Goal: Information Seeking & Learning: Compare options

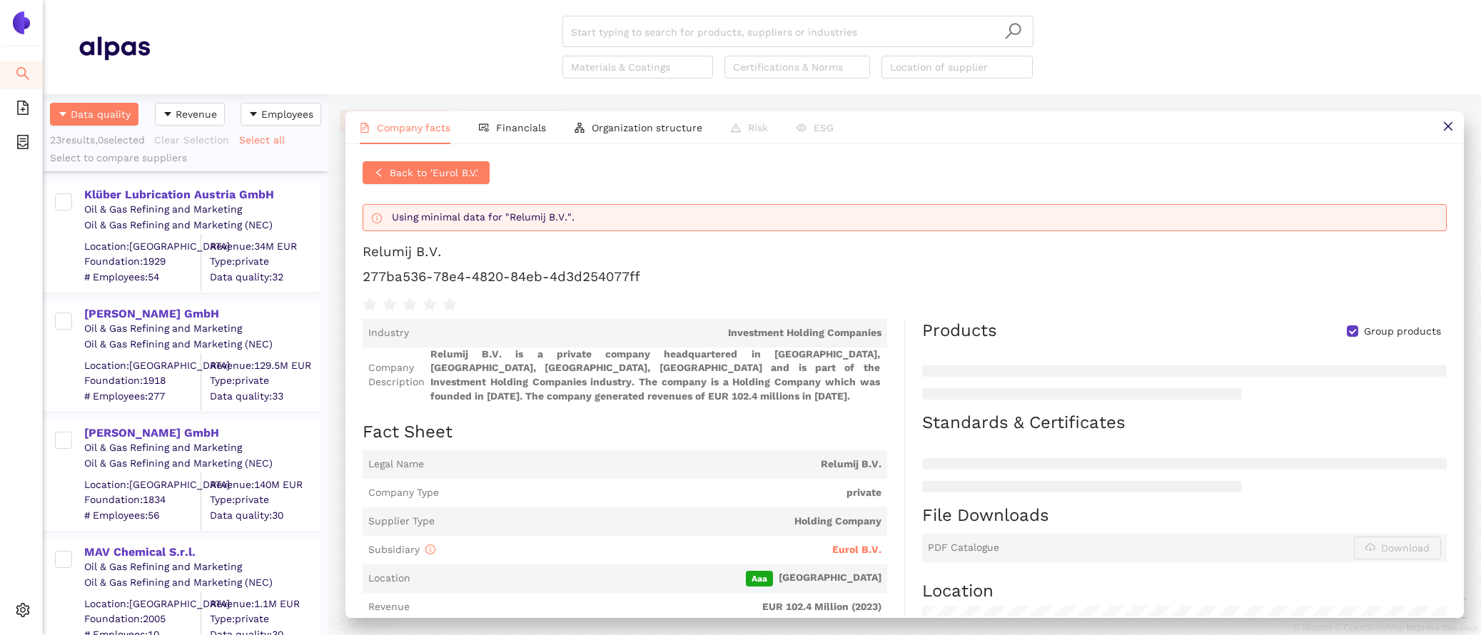
scroll to position [565, 0]
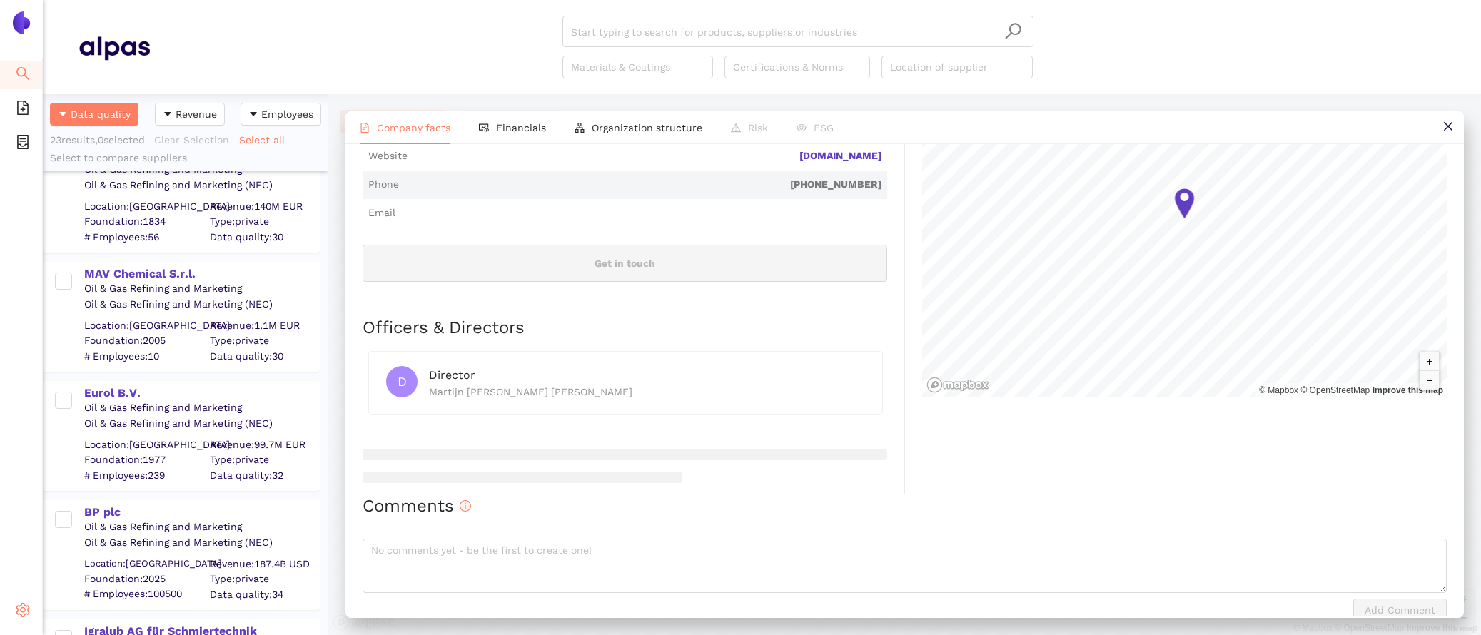
click at [25, 615] on icon "setting" at bounding box center [23, 610] width 14 height 14
click at [106, 489] on div "BP plc Oil & Gas Refining and Marketing Oil & Gas Refining and Marketing (NEC) …" at bounding box center [185, 548] width 285 height 119
click at [12, 619] on div "Settings" at bounding box center [21, 612] width 43 height 29
click at [74, 507] on span "Internal Area" at bounding box center [103, 507] width 64 height 11
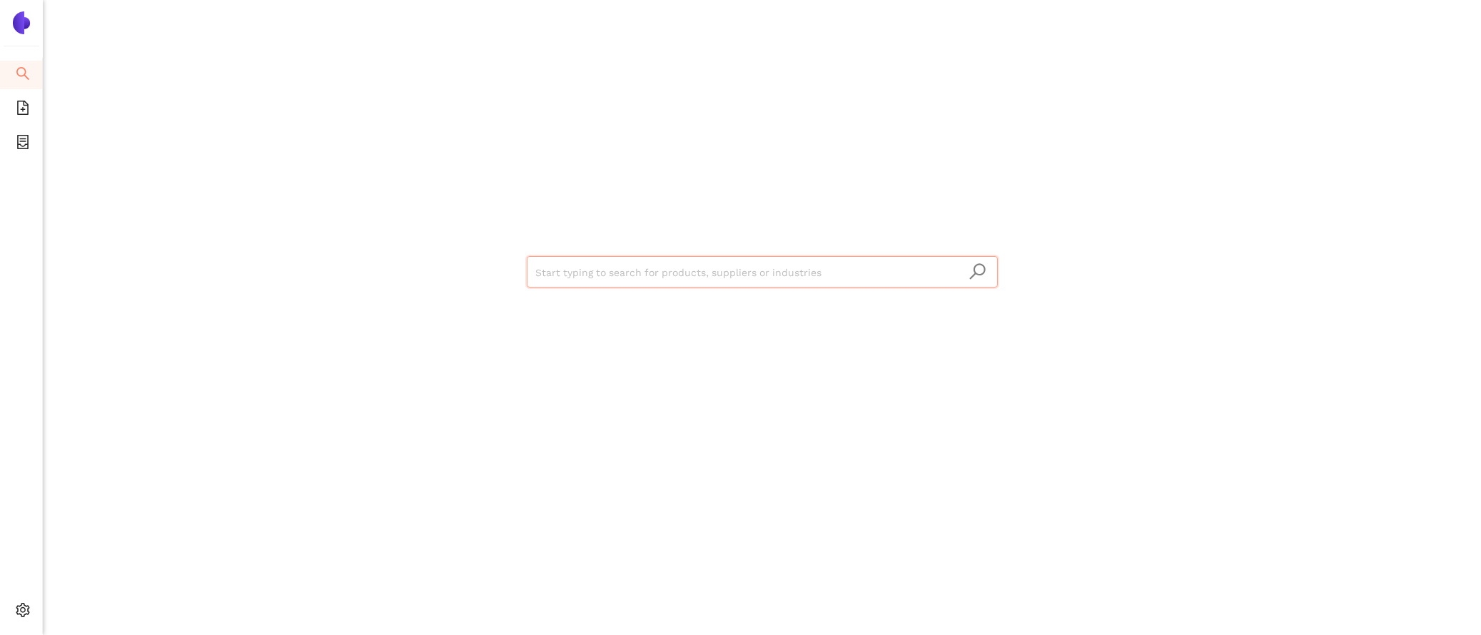
click at [585, 267] on input "search" at bounding box center [762, 272] width 454 height 31
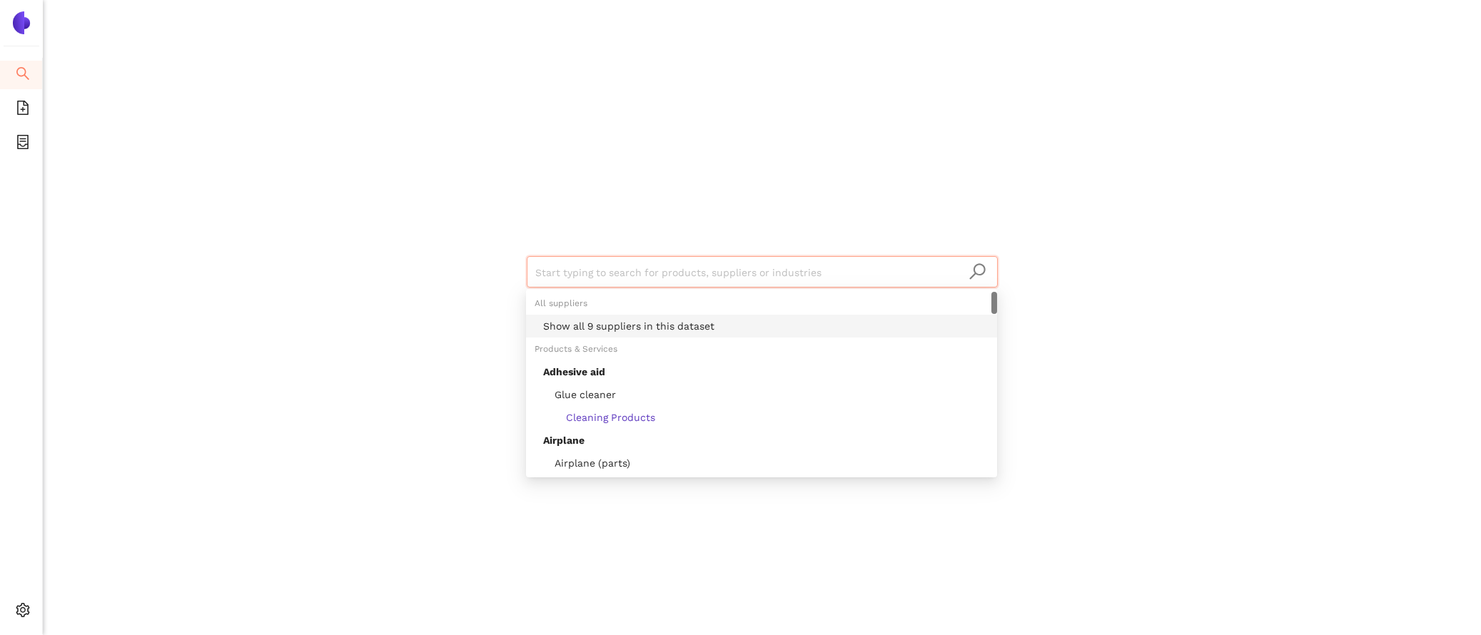
click at [634, 329] on div "Show all 9 suppliers in this dataset" at bounding box center [765, 326] width 445 height 16
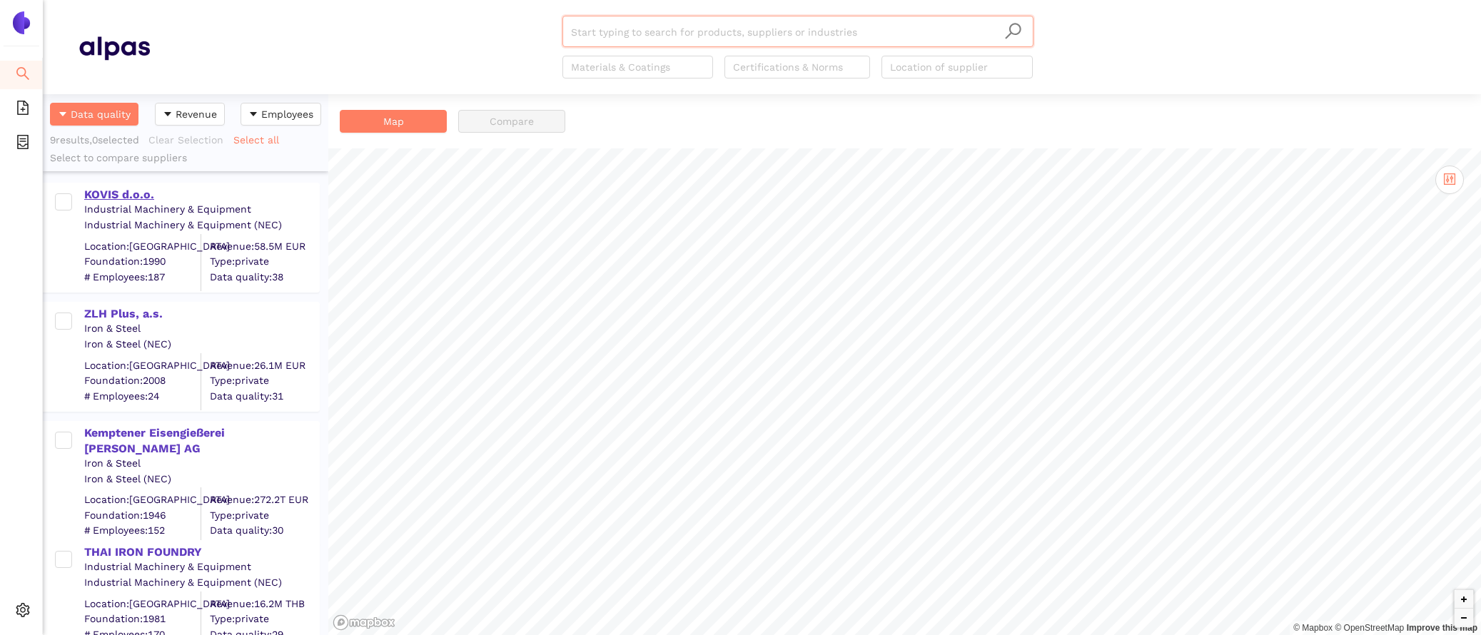
click at [136, 184] on div "KOVIS d.o.o." at bounding box center [201, 193] width 234 height 19
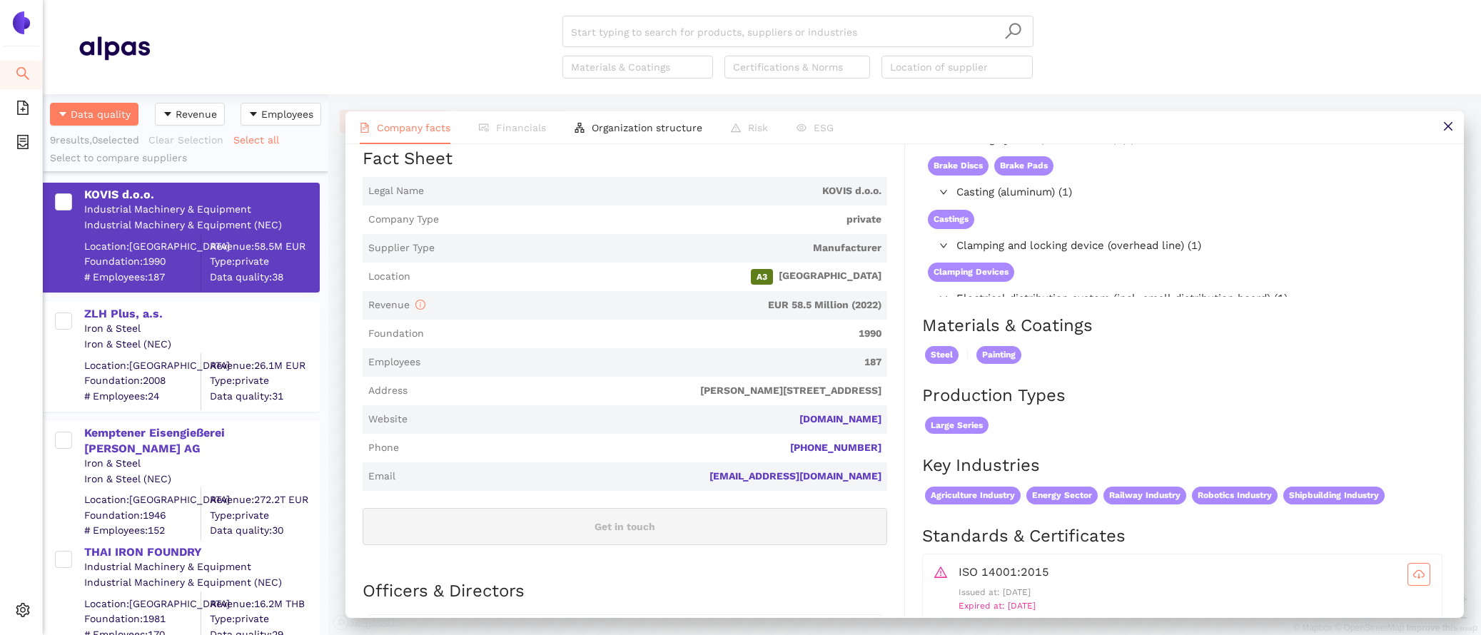
scroll to position [335, 0]
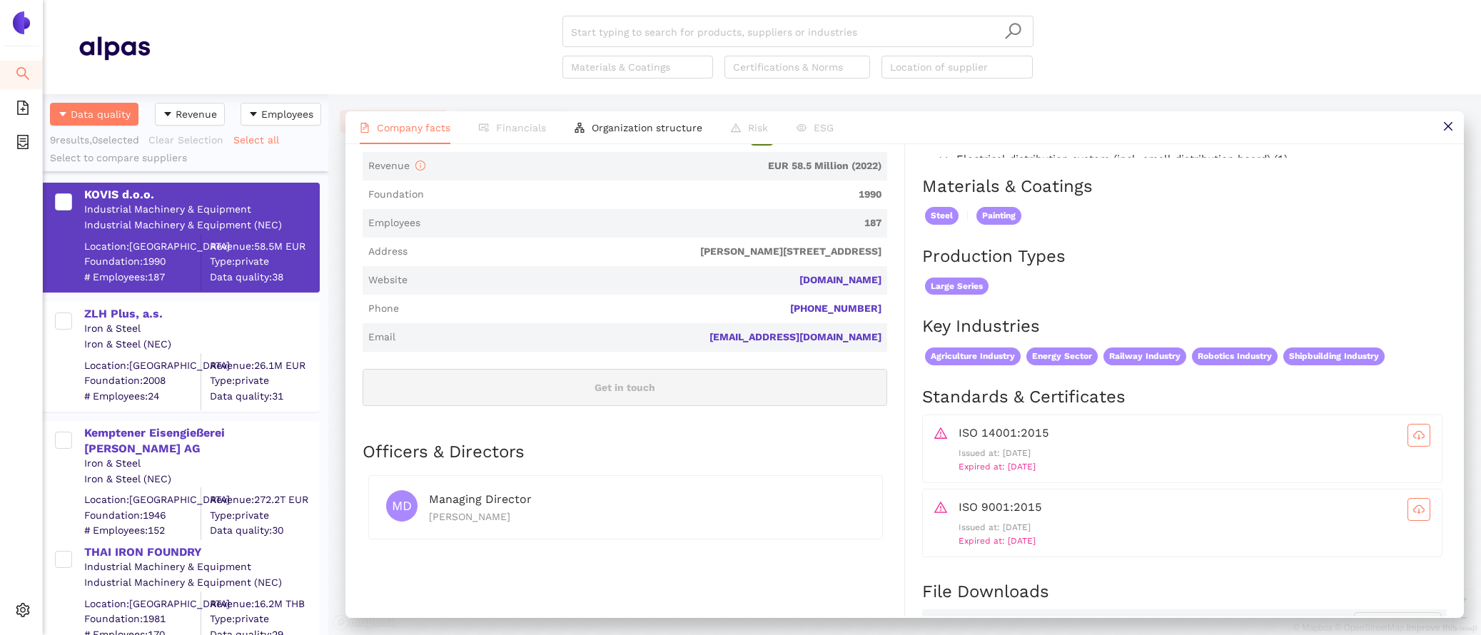
drag, startPoint x: 888, startPoint y: 273, endPoint x: 797, endPoint y: 271, distance: 90.7
copy link "[DOMAIN_NAME]"
drag, startPoint x: 884, startPoint y: 236, endPoint x: 837, endPoint y: 237, distance: 46.4
click at [837, 238] on span "Address [PERSON_NAME][STREET_ADDRESS]" at bounding box center [625, 252] width 525 height 29
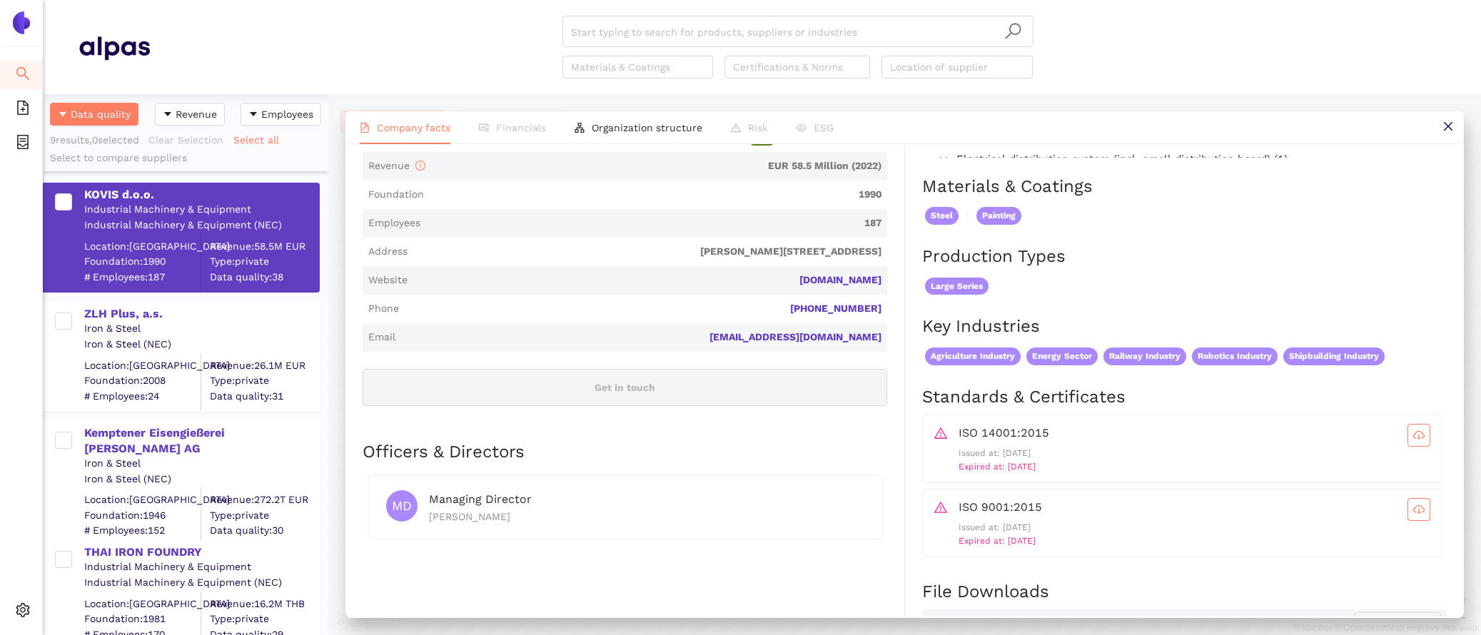
copy span "[GEOGRAPHIC_DATA]"
click at [118, 309] on div "ZLH Plus, a.s." at bounding box center [201, 314] width 234 height 16
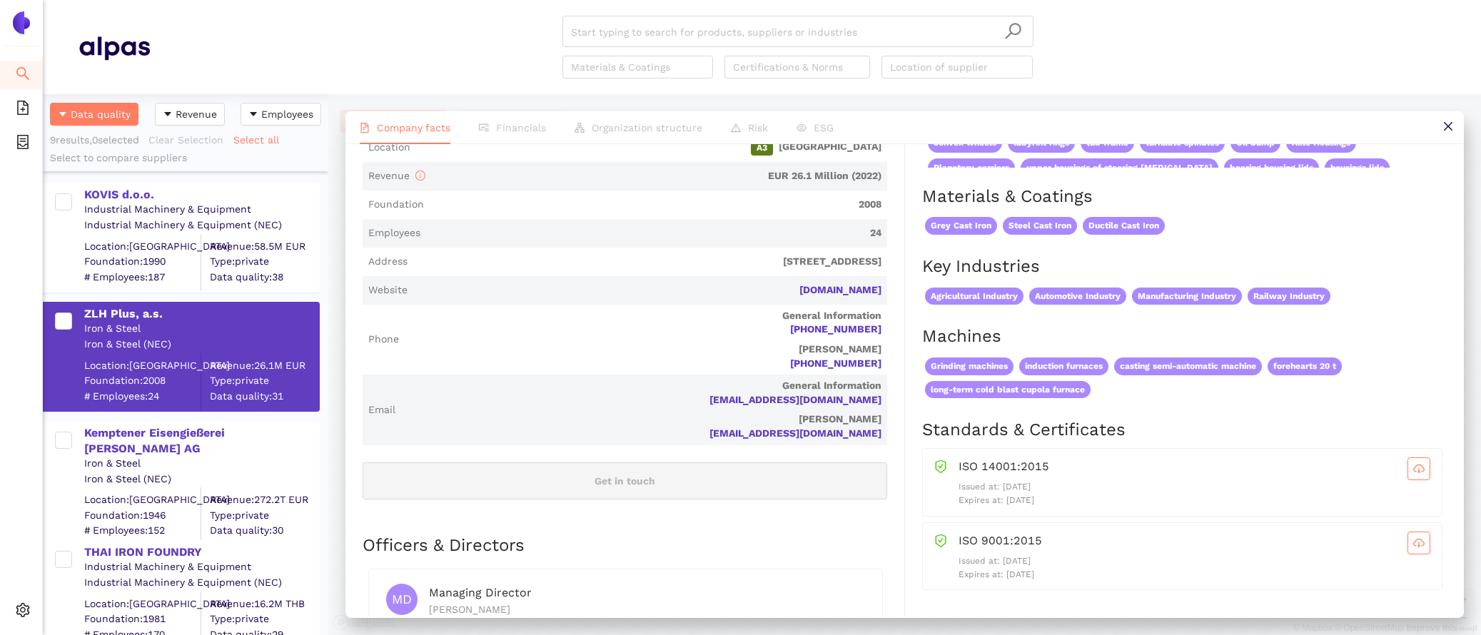
scroll to position [0, 0]
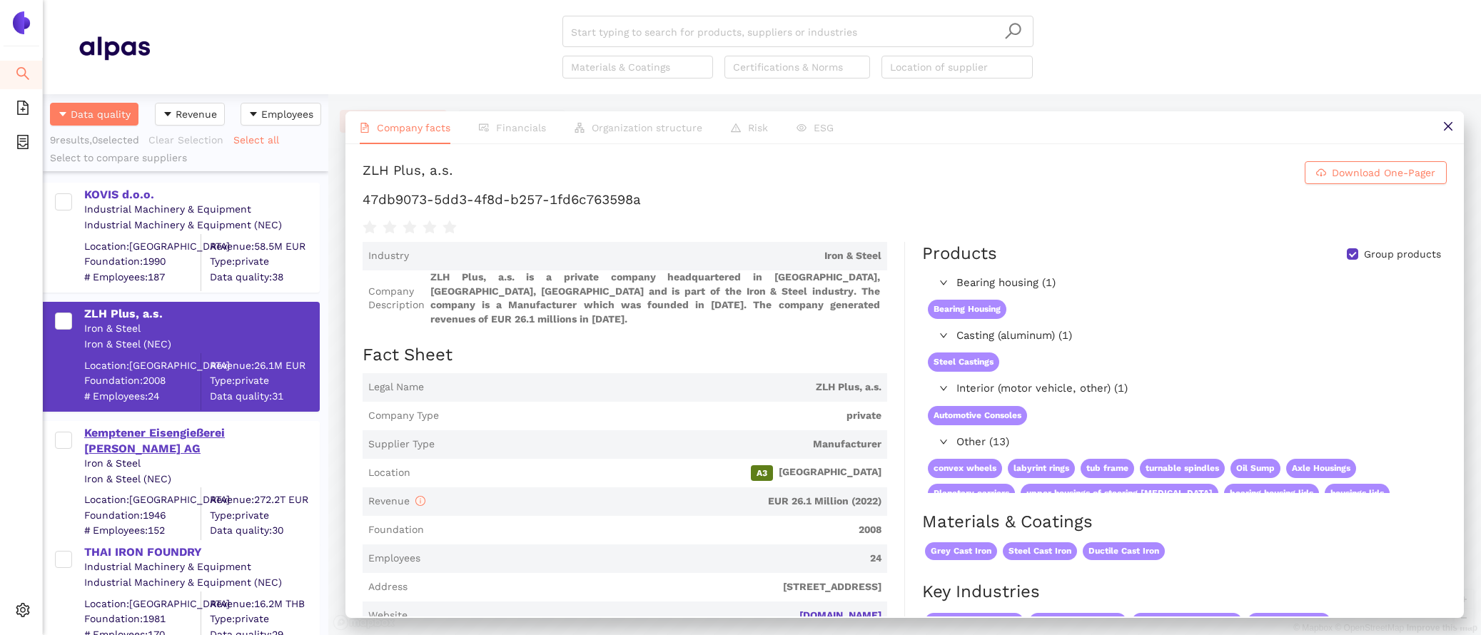
click at [230, 424] on div "Kemptener Eisengießerei [PERSON_NAME] AG" at bounding box center [201, 440] width 234 height 34
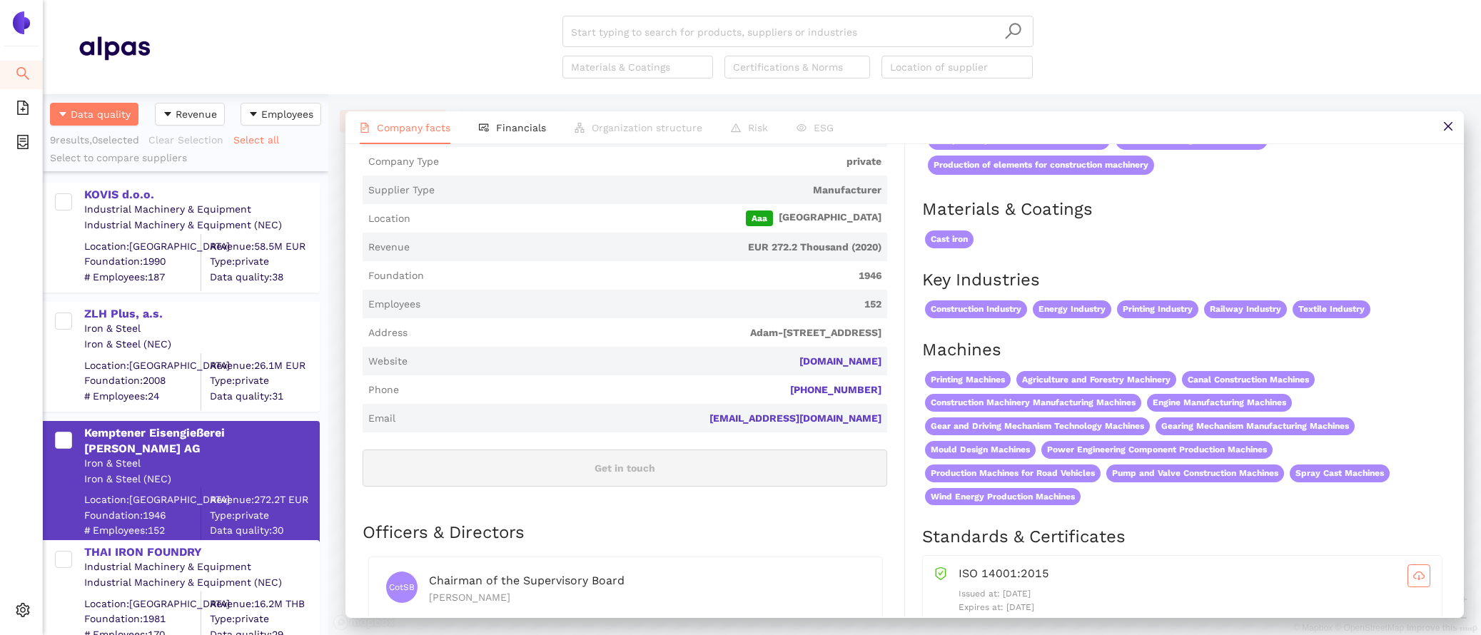
scroll to position [268, 0]
click at [509, 110] on div "Company facts Financials Organization structure Risk ESG Kemptener Eisengießere…" at bounding box center [904, 364] width 1153 height 541
click at [509, 125] on span "Financials" at bounding box center [521, 127] width 50 height 11
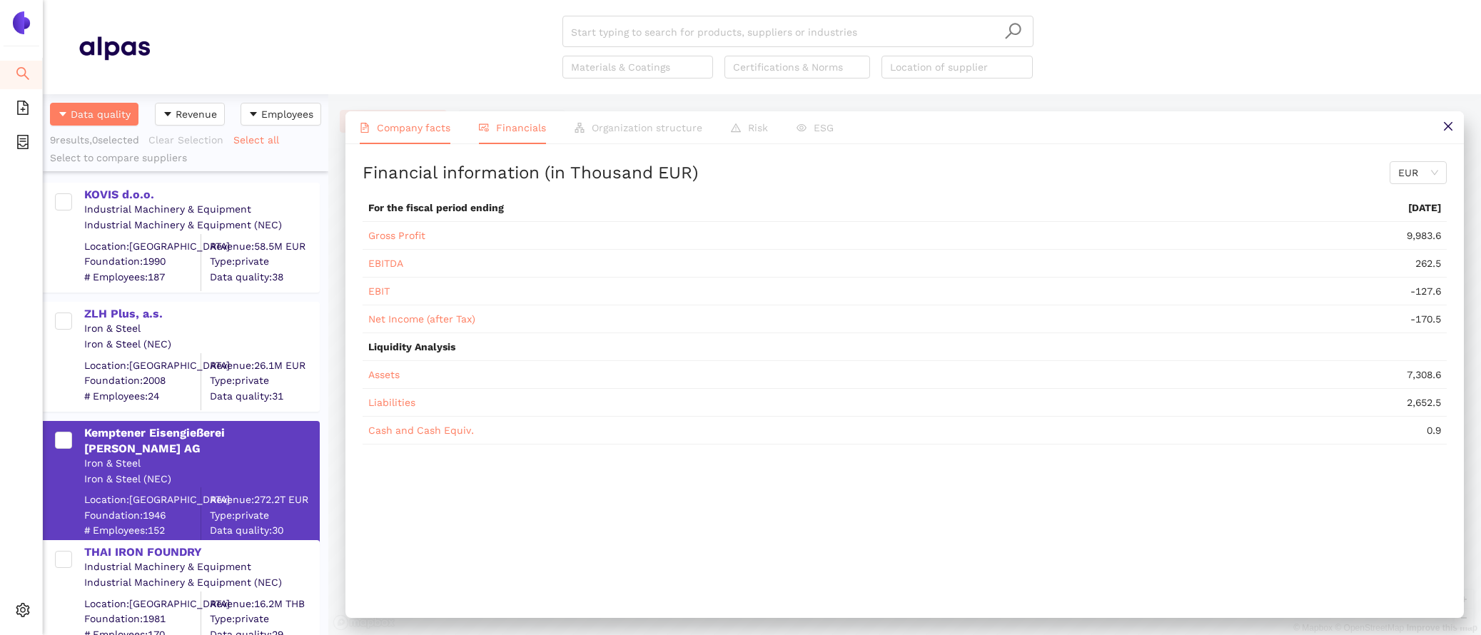
click at [393, 123] on span "Company facts" at bounding box center [414, 127] width 74 height 11
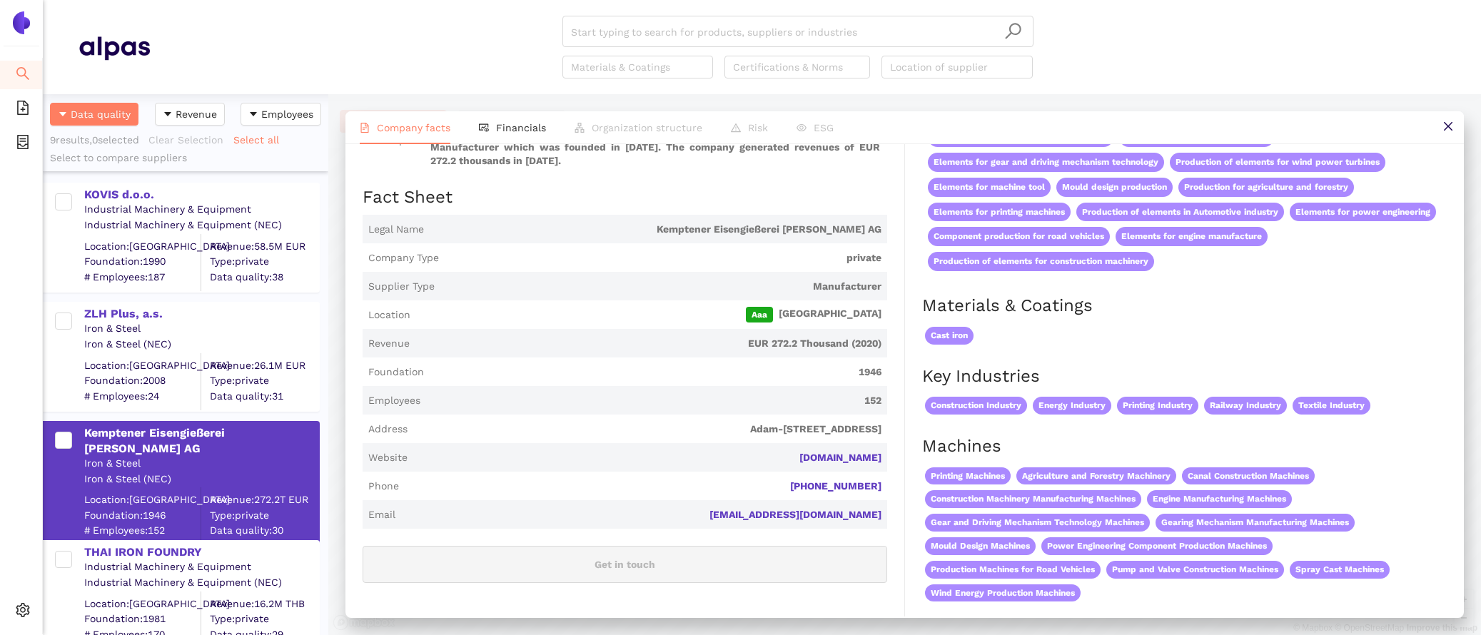
scroll to position [0, 0]
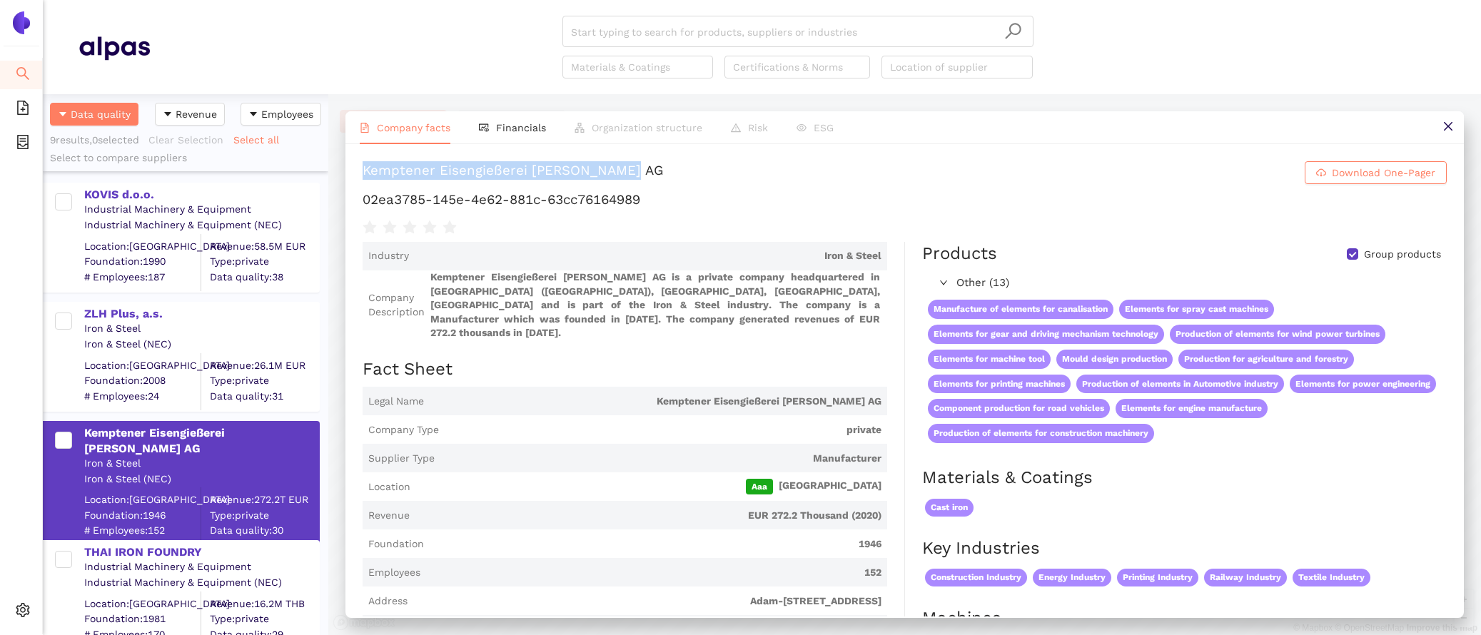
drag, startPoint x: 624, startPoint y: 163, endPoint x: 358, endPoint y: 174, distance: 266.4
click at [358, 174] on div "Kemptener Eisengießerei [PERSON_NAME] AG Download One-Pager 02ea3785-145e-4e62-…" at bounding box center [904, 380] width 1118 height 472
copy div "Kemptener Eisengießerei [PERSON_NAME] AG"
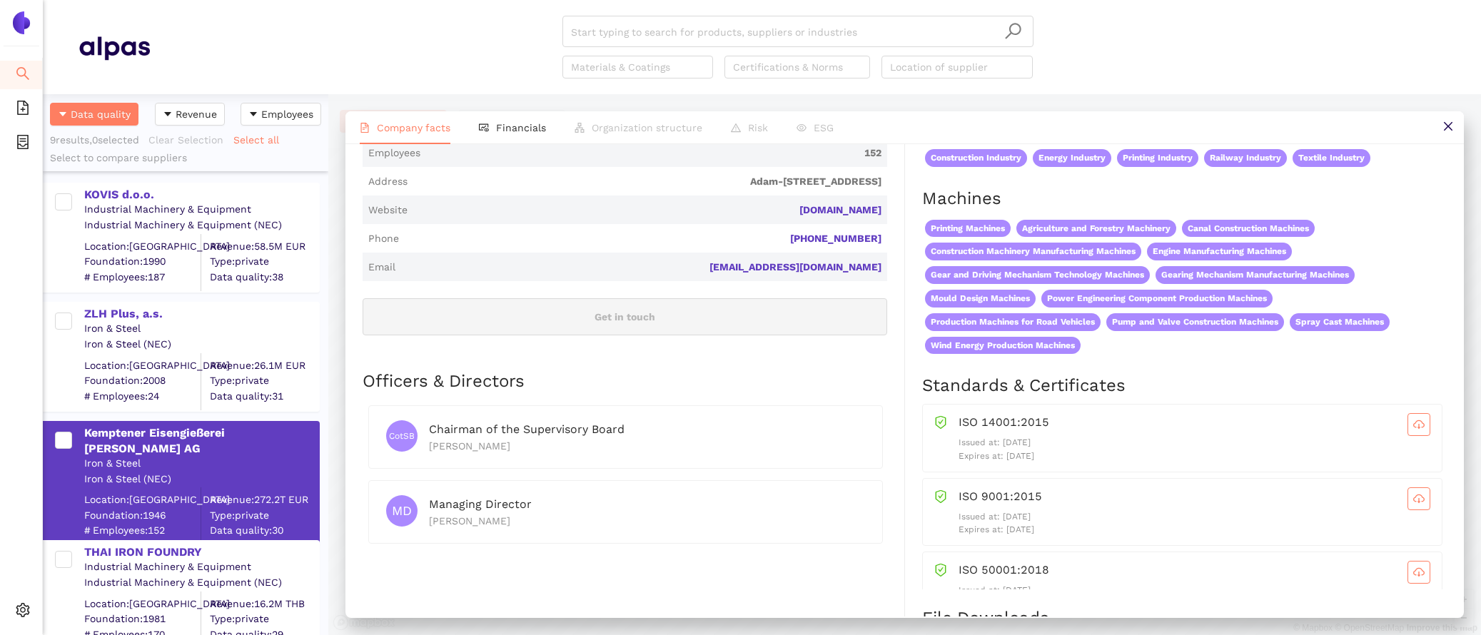
scroll to position [448, 0]
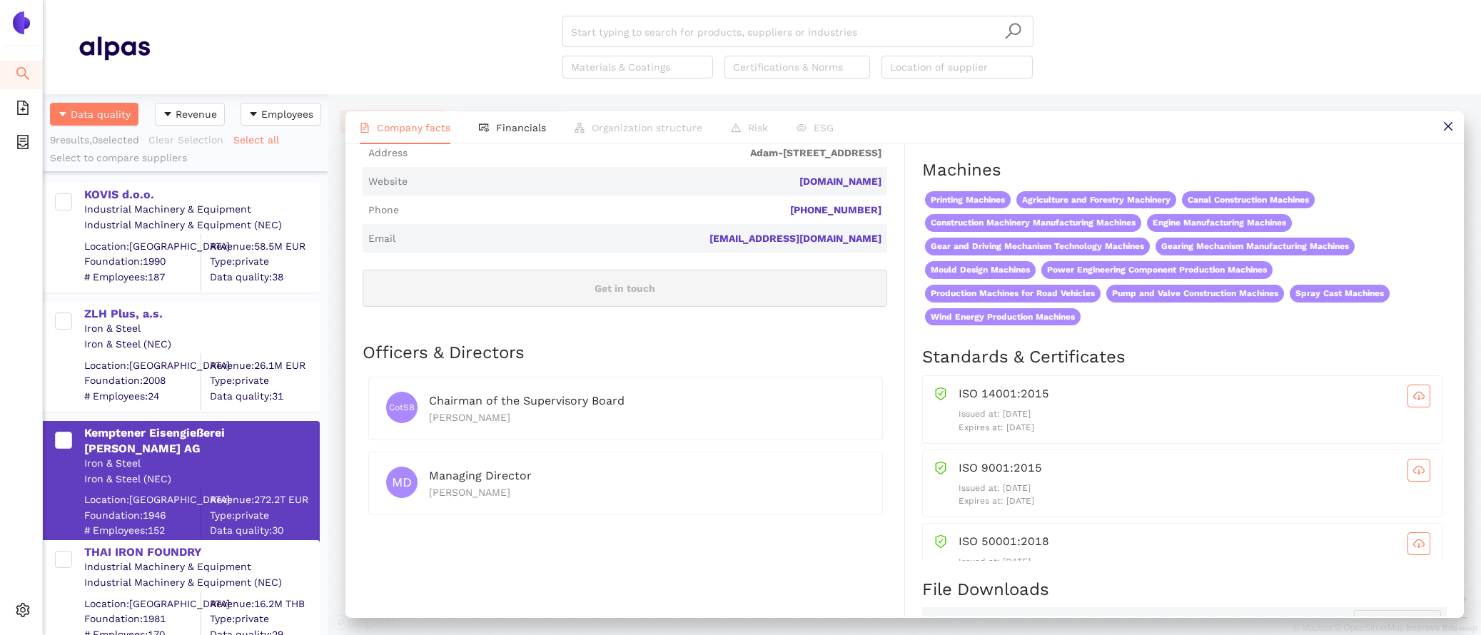
click at [182, 539] on div "THAI IRON FOUNDRY Industrial Machinery & Equipment Industrial Machinery & Equip…" at bounding box center [185, 588] width 285 height 119
click at [183, 555] on div "THAI IRON FOUNDRY" at bounding box center [201, 553] width 234 height 16
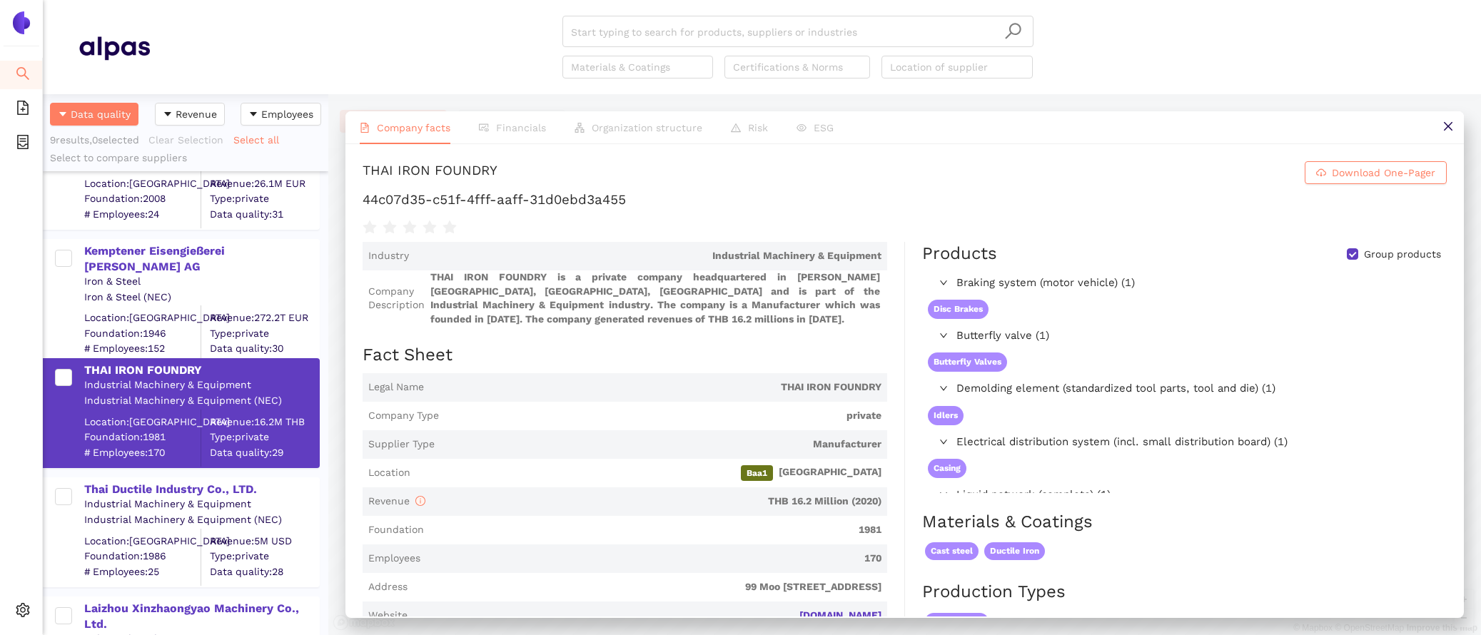
scroll to position [214, 0]
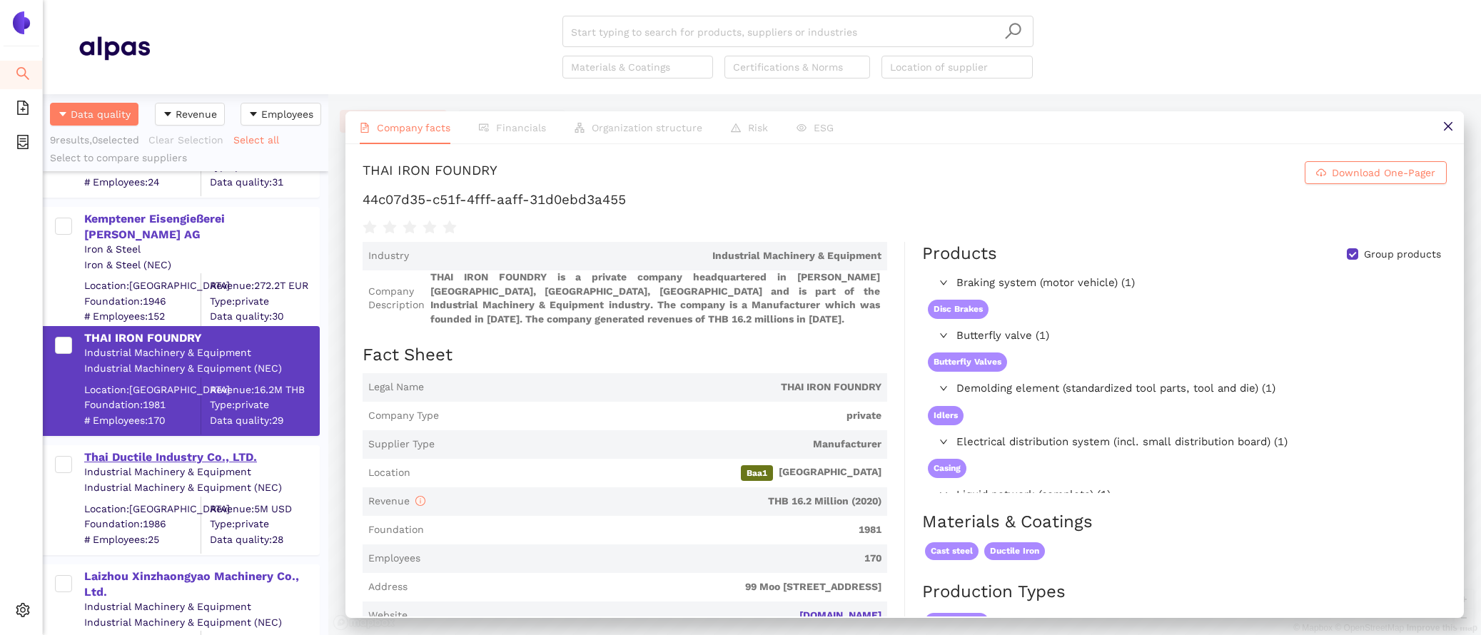
click at [131, 450] on div "Thai Ductile Industry Co., LTD." at bounding box center [201, 458] width 234 height 16
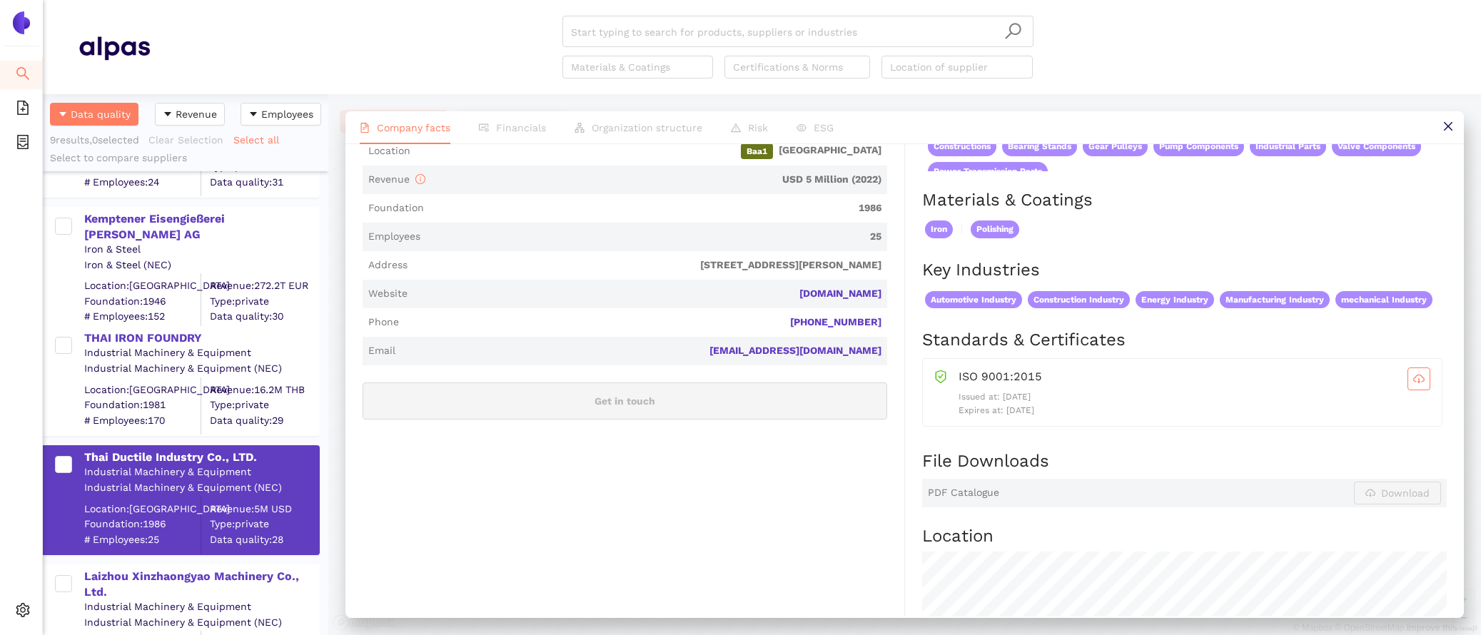
scroll to position [315, 0]
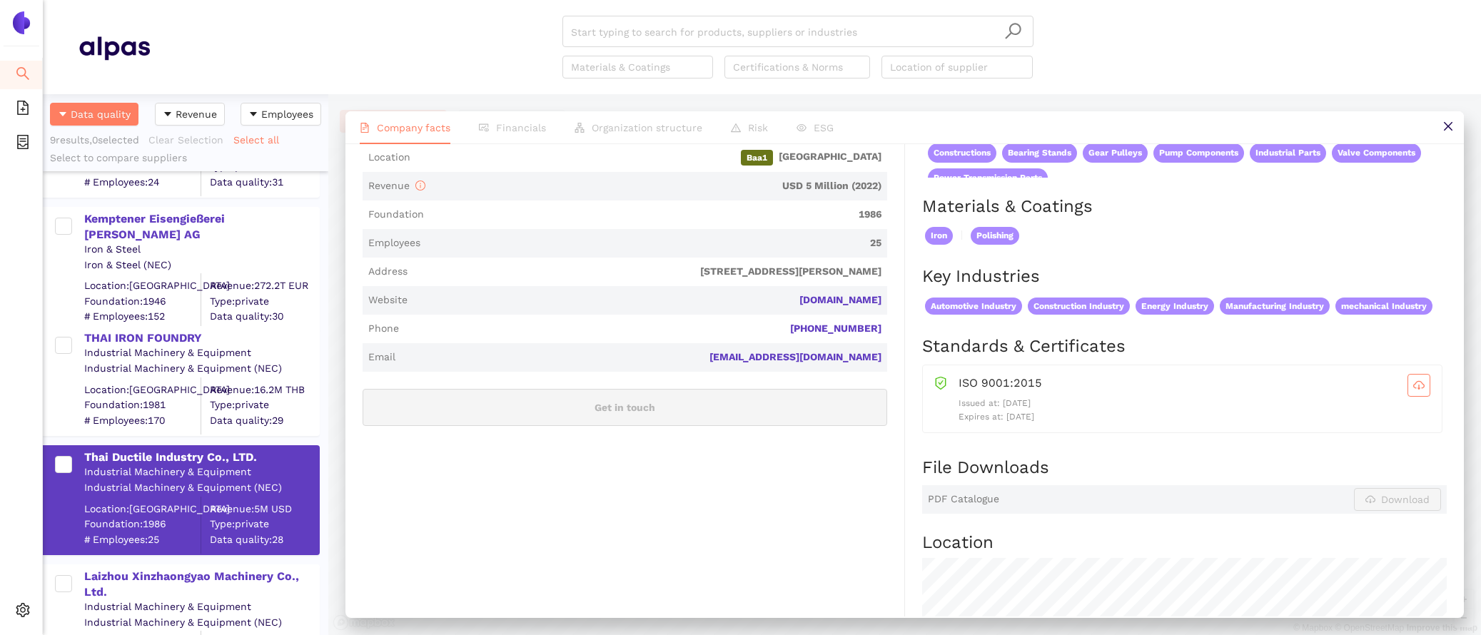
drag, startPoint x: 884, startPoint y: 294, endPoint x: 798, endPoint y: 296, distance: 86.4
click at [798, 296] on span "Website [DOMAIN_NAME]" at bounding box center [625, 300] width 525 height 29
copy link "[DOMAIN_NAME]"
click at [181, 572] on div "Laizhou Xinzhaongyao Machinery Co., Ltd." at bounding box center [201, 585] width 234 height 32
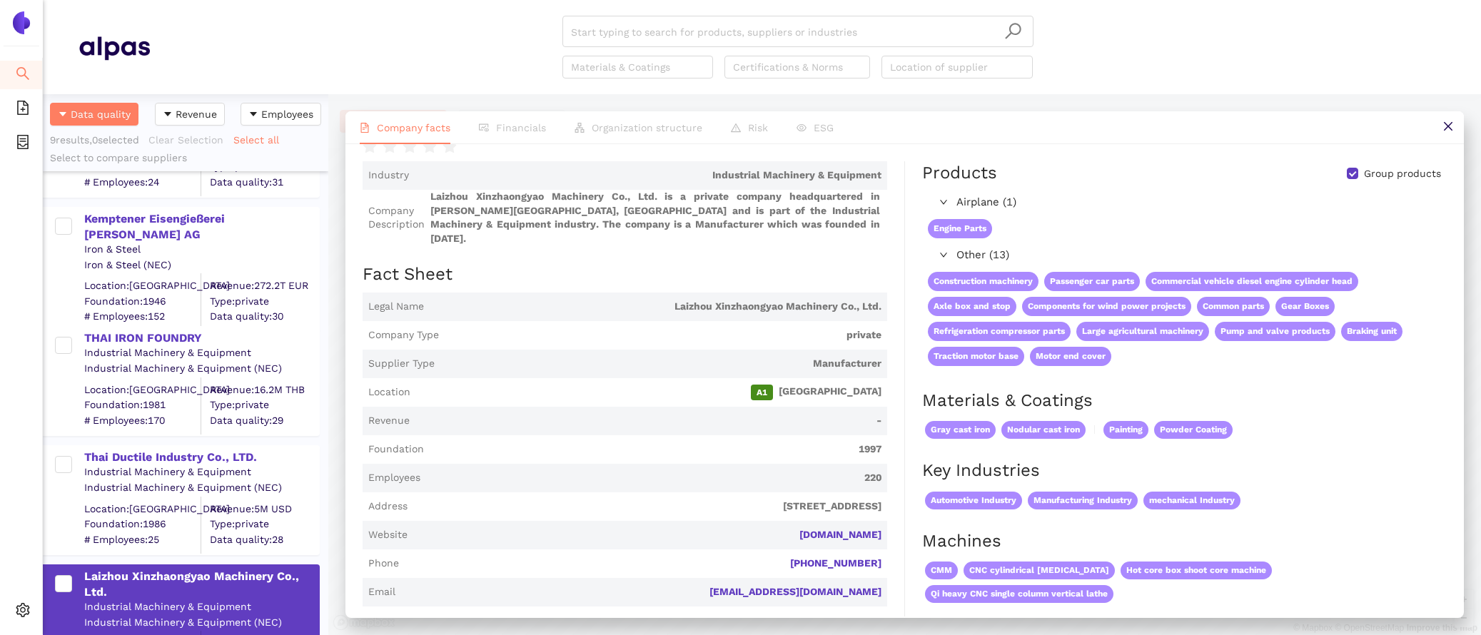
scroll to position [415, 0]
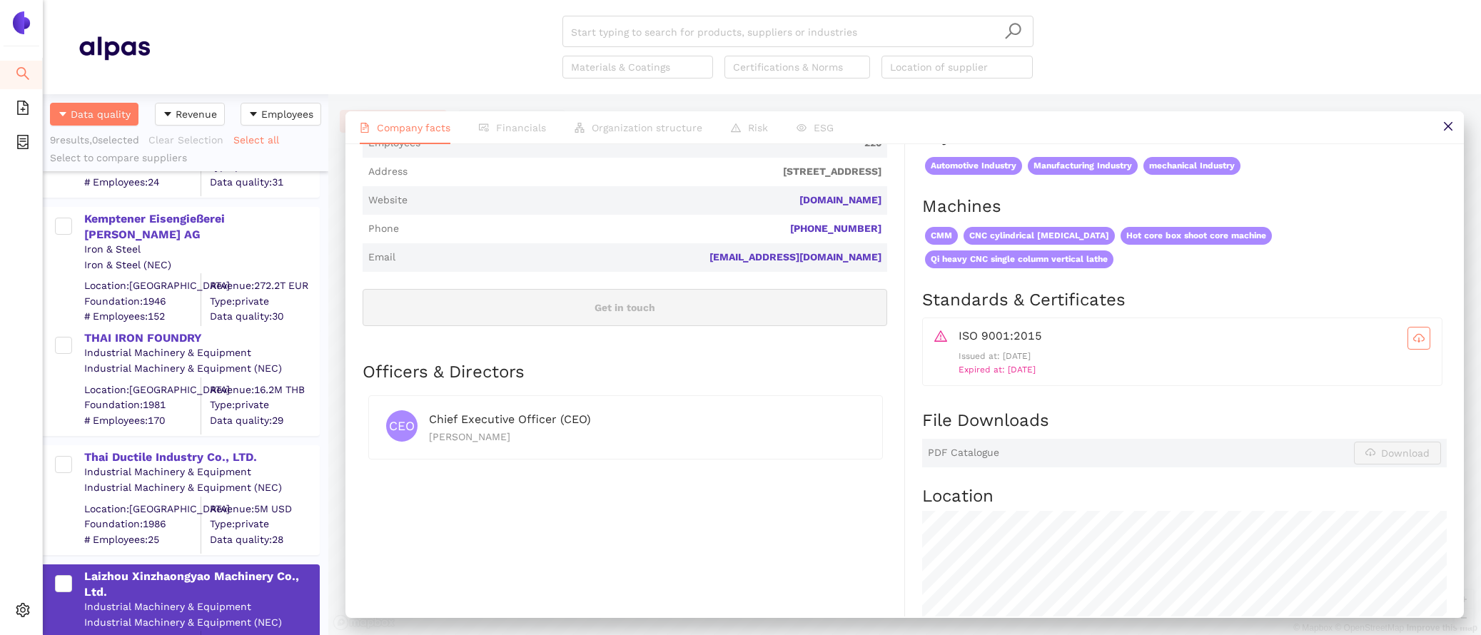
drag, startPoint x: 885, startPoint y: 183, endPoint x: 782, endPoint y: 183, distance: 103.5
click at [782, 186] on span "Website [DOMAIN_NAME]" at bounding box center [625, 200] width 525 height 29
copy link "[DOMAIN_NAME]"
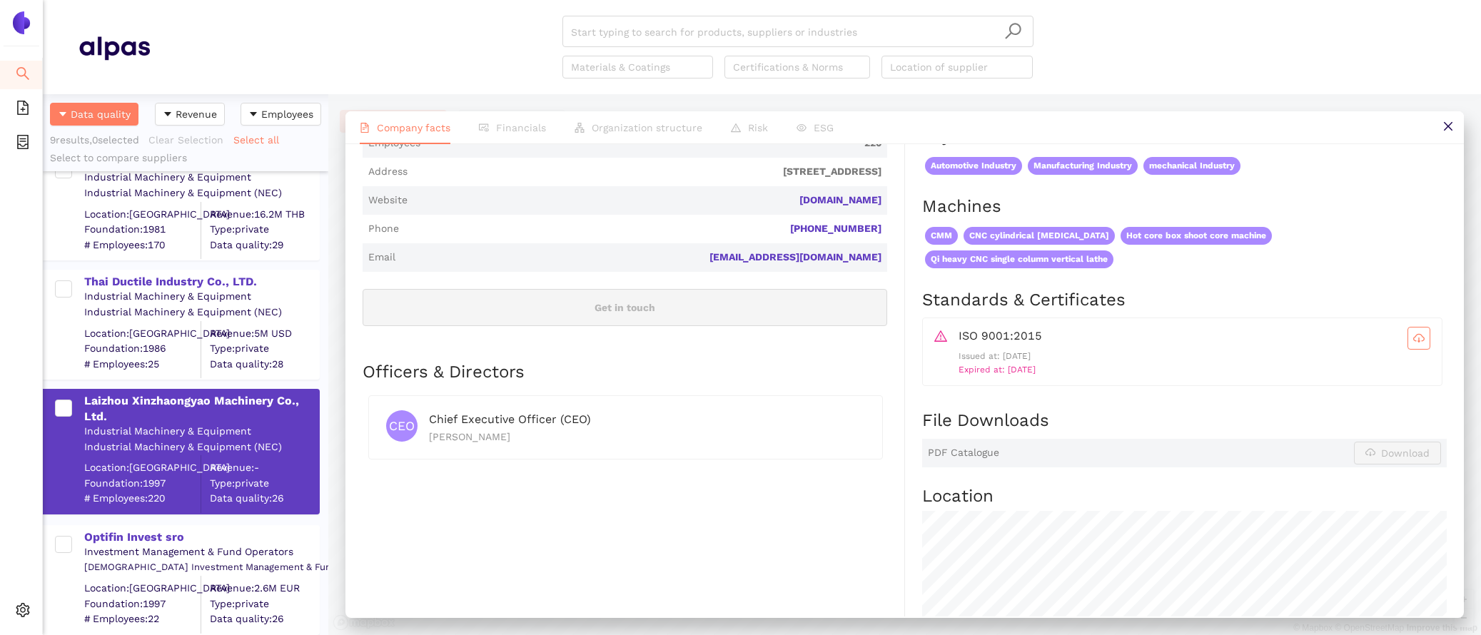
scroll to position [395, 0]
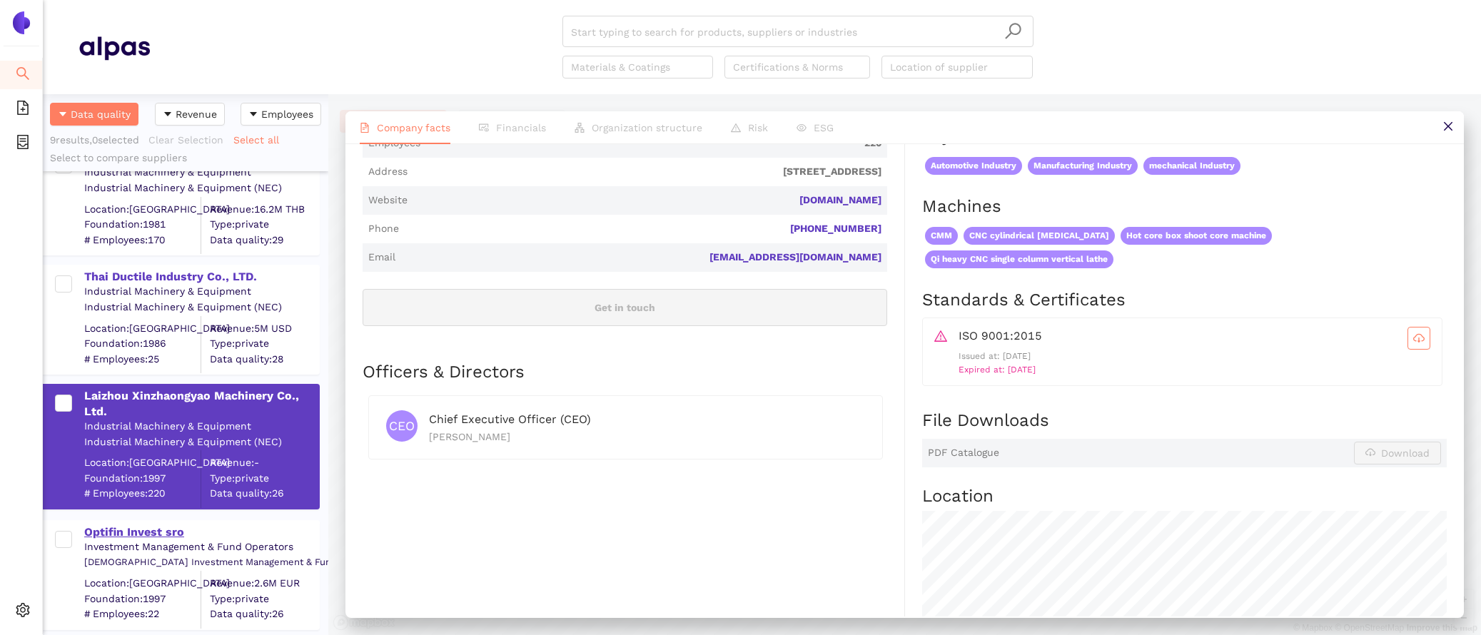
click at [155, 527] on div "Optifin Invest sro" at bounding box center [201, 533] width 234 height 16
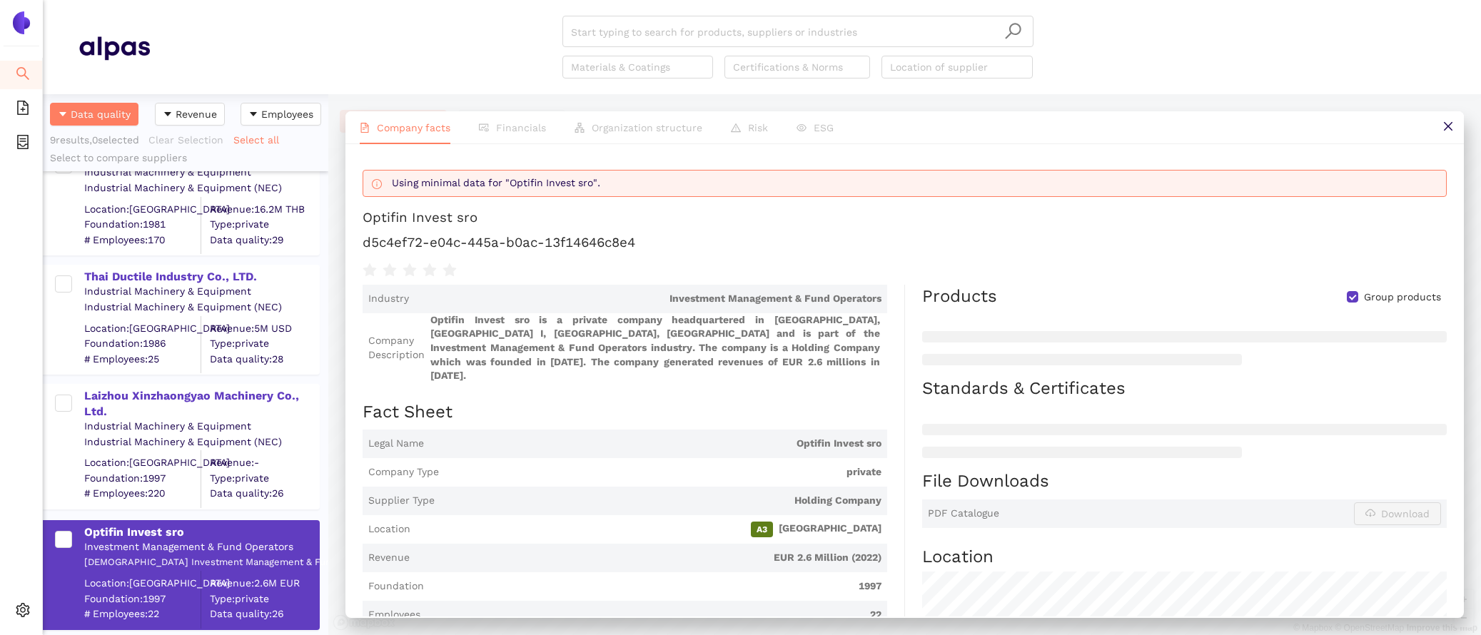
scroll to position [627, 0]
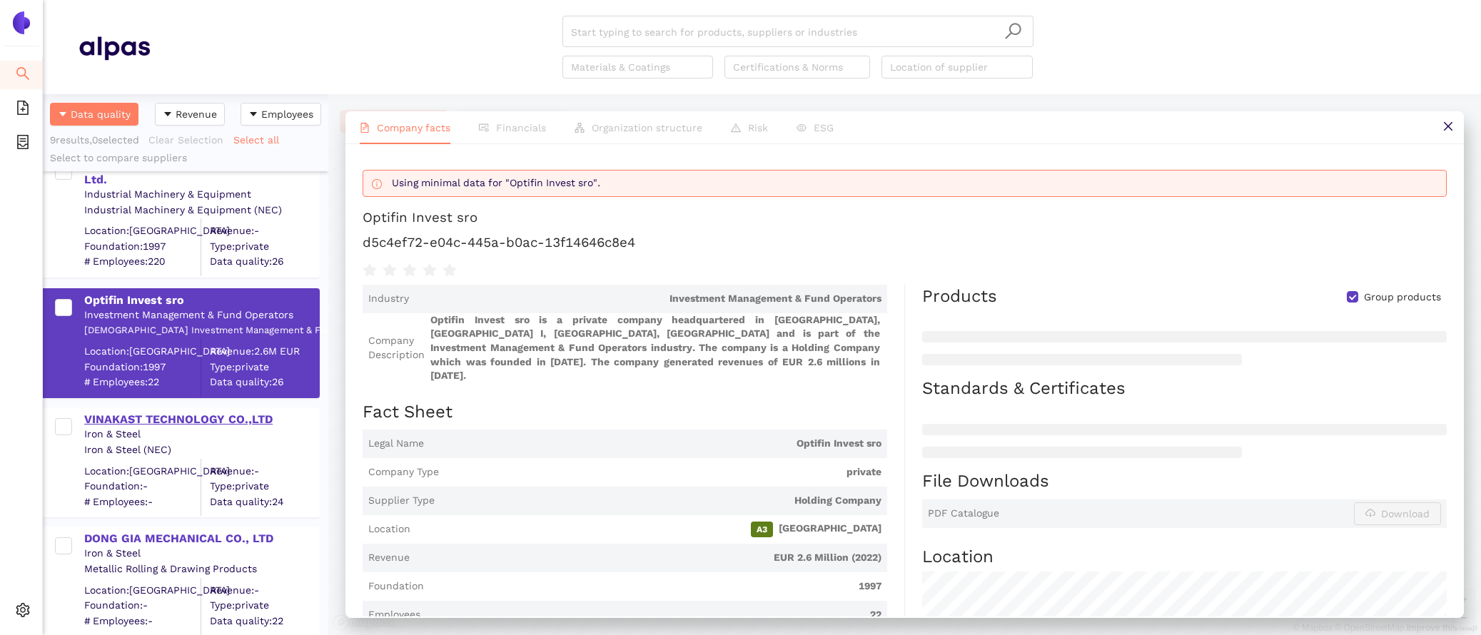
click at [208, 415] on div "VINAKAST TECHNOLOGY CO.,LTD" at bounding box center [201, 420] width 234 height 16
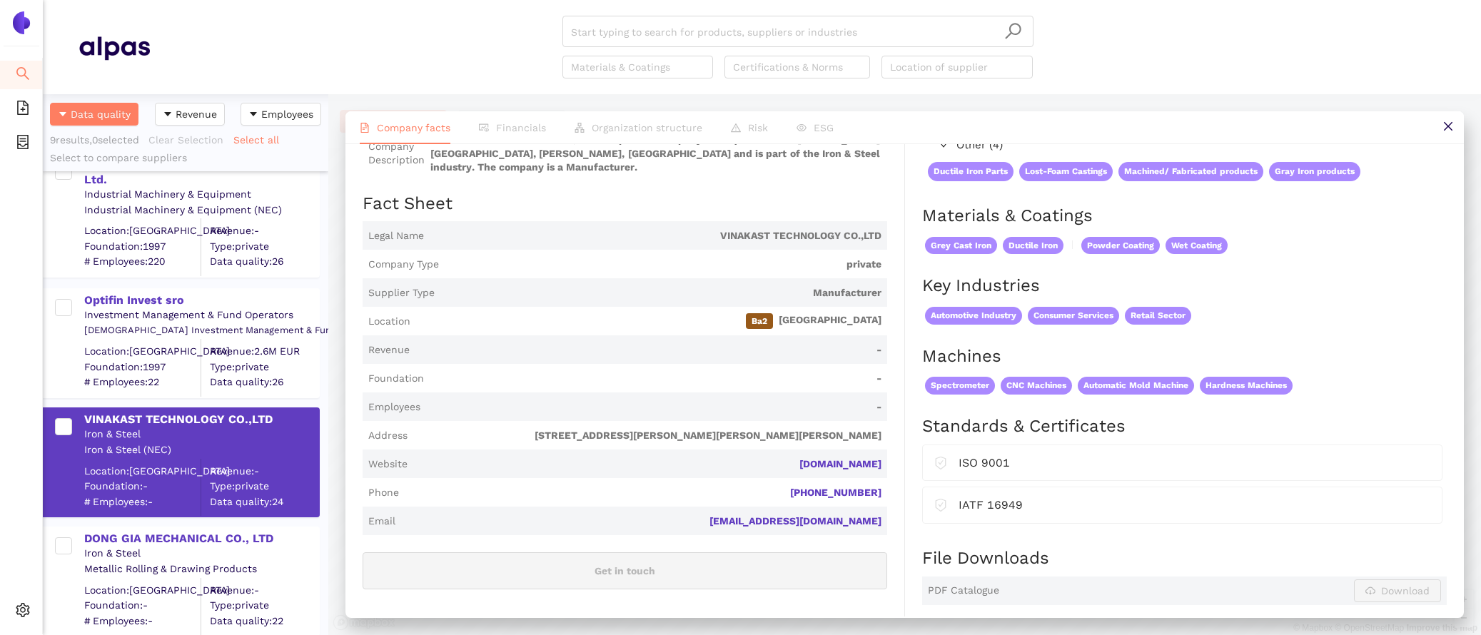
scroll to position [101, 0]
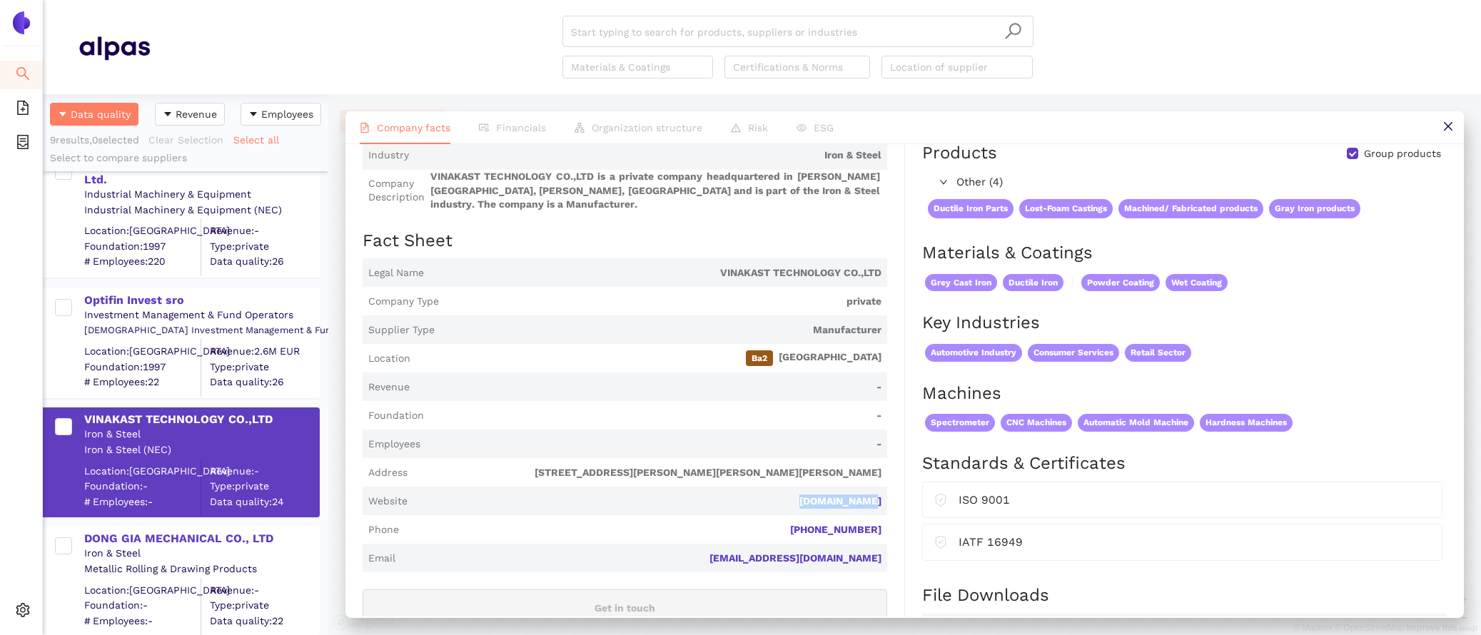
drag, startPoint x: 889, startPoint y: 487, endPoint x: 797, endPoint y: 487, distance: 92.8
click at [796, 487] on div "Industry Iron & Steel Company Description VINAKAST TECHNOLOGY CO.,LTD is a priv…" at bounding box center [634, 600] width 542 height 919
copy link "[DOMAIN_NAME]"
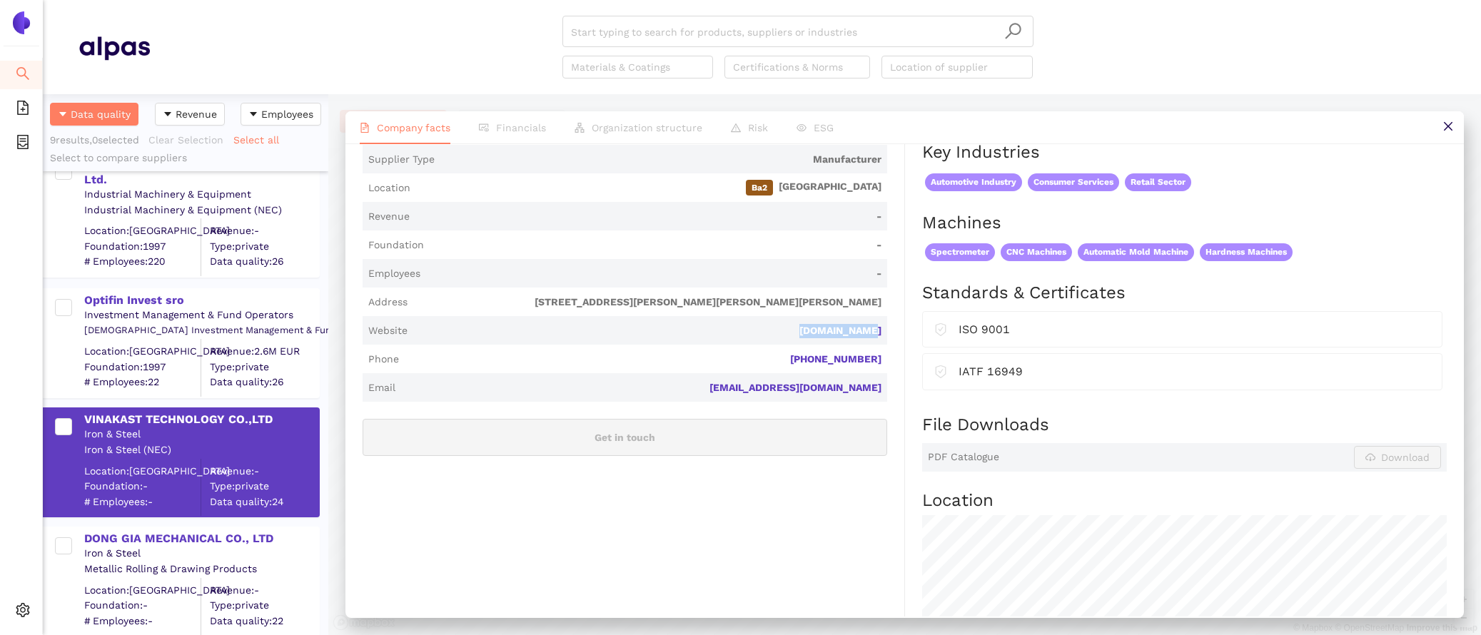
scroll to position [202, 0]
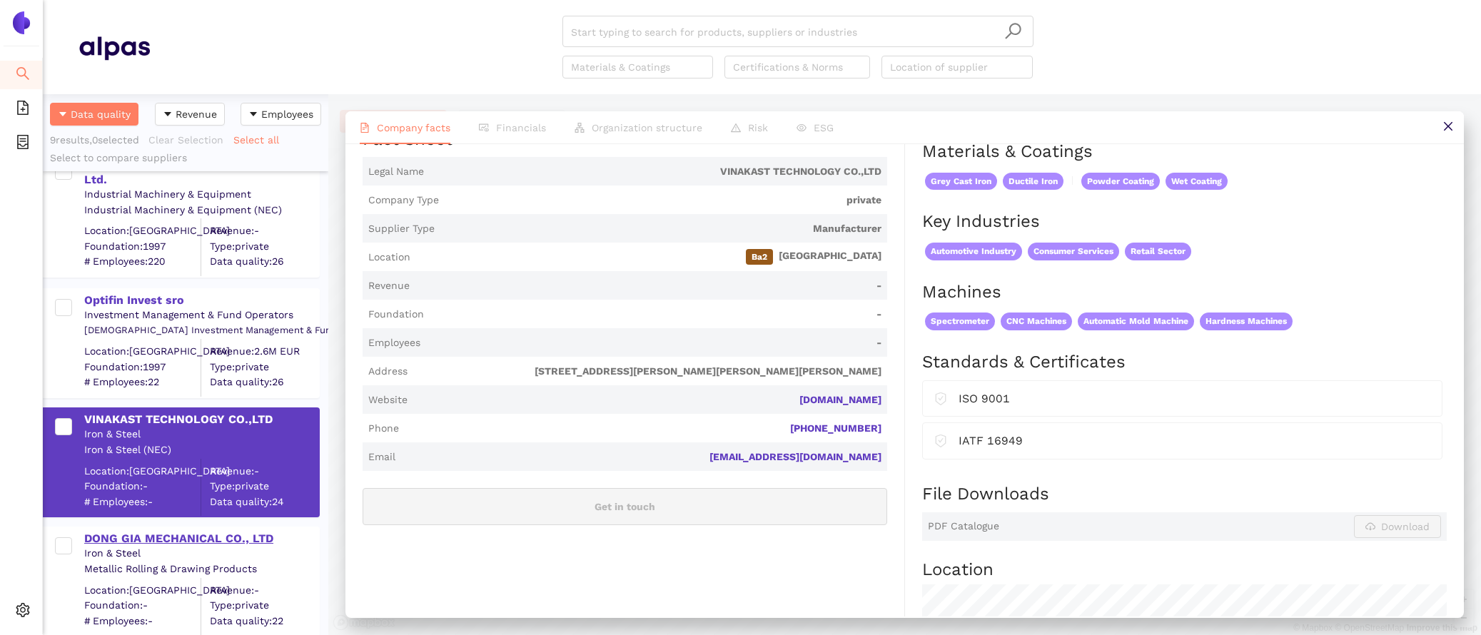
click at [160, 536] on div "DONG GIA MECHANICAL CO., LTD" at bounding box center [201, 539] width 234 height 16
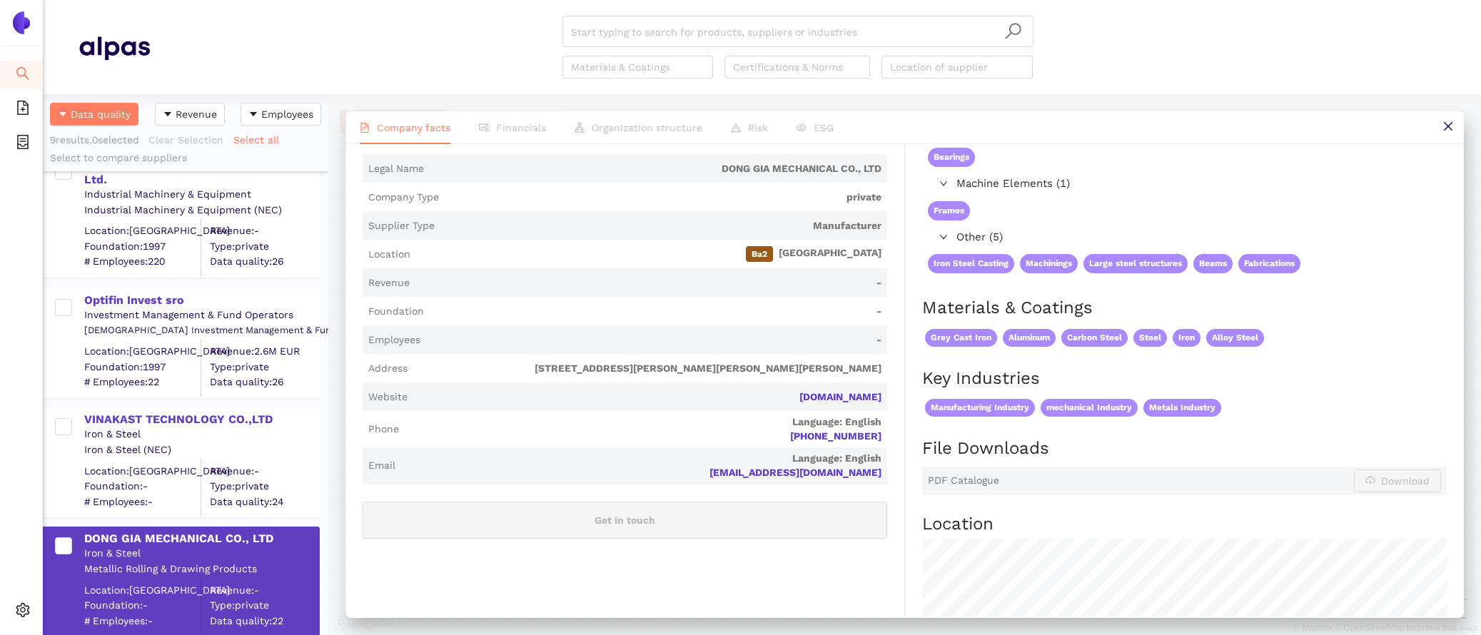
scroll to position [152, 0]
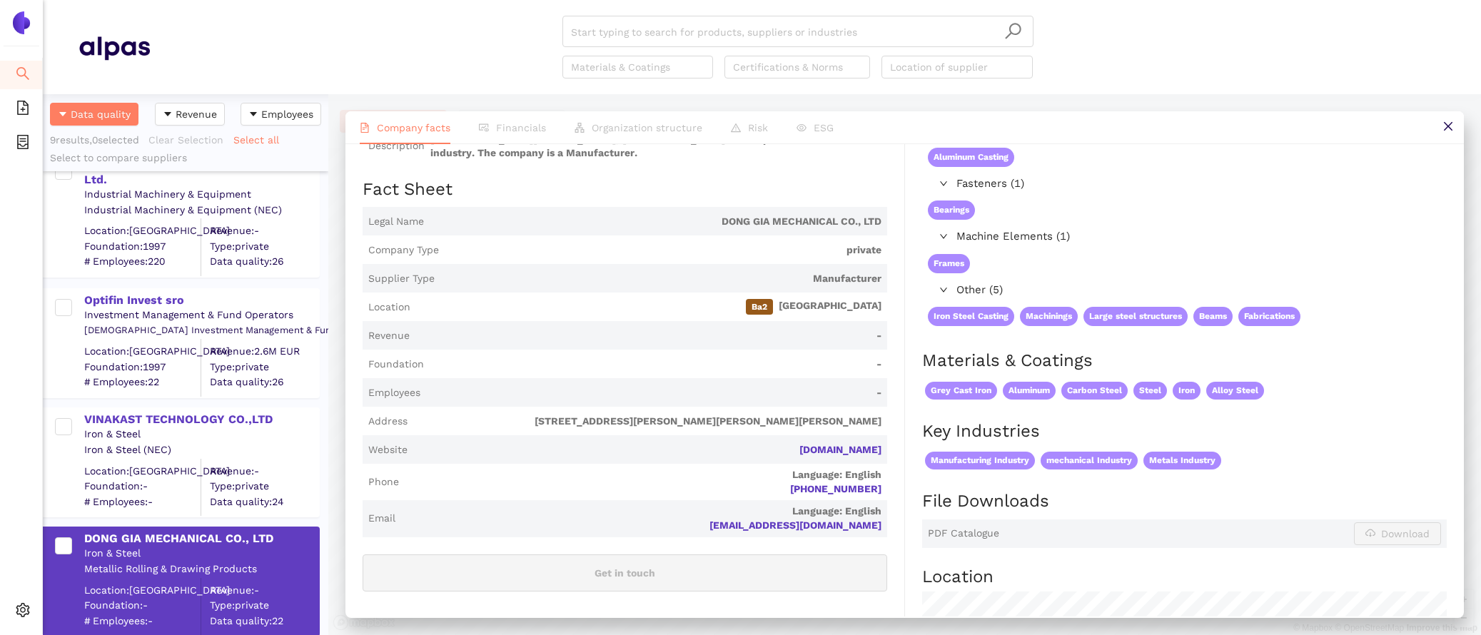
drag, startPoint x: 884, startPoint y: 438, endPoint x: 803, endPoint y: 435, distance: 81.4
click at [803, 435] on span "Website [DOMAIN_NAME]" at bounding box center [625, 449] width 525 height 29
copy link "[DOMAIN_NAME]"
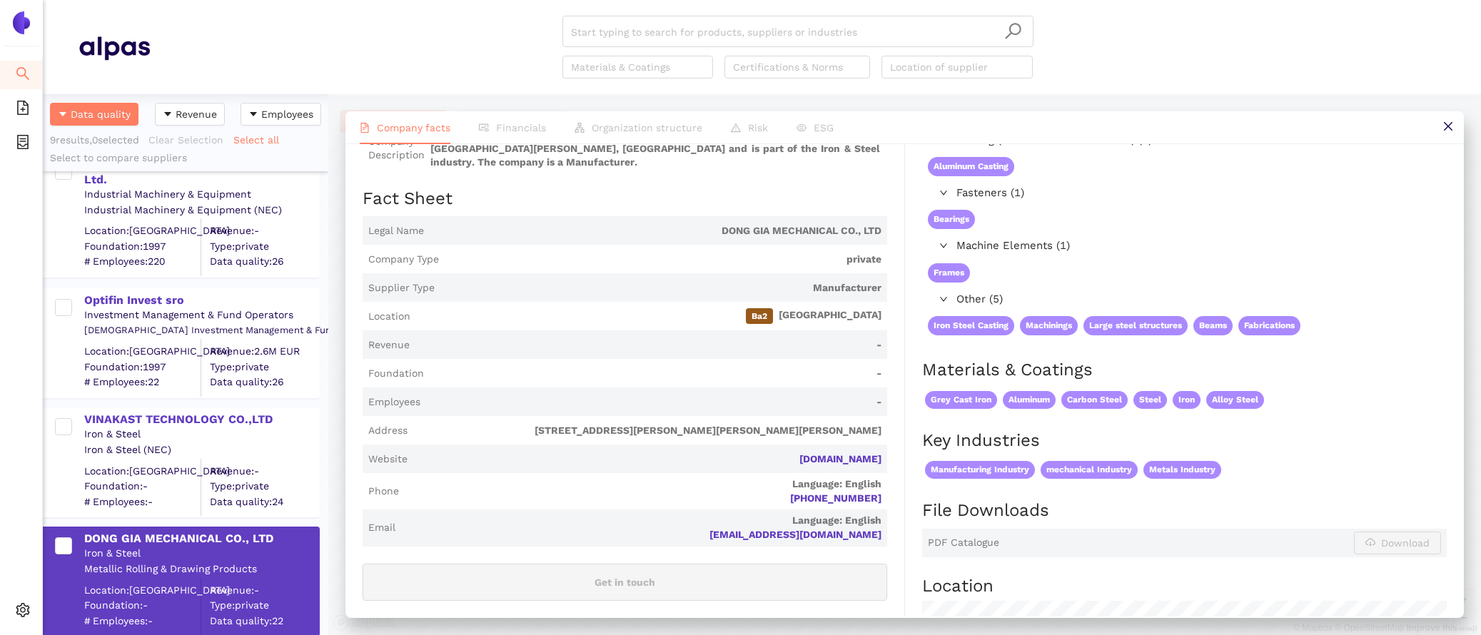
scroll to position [0, 0]
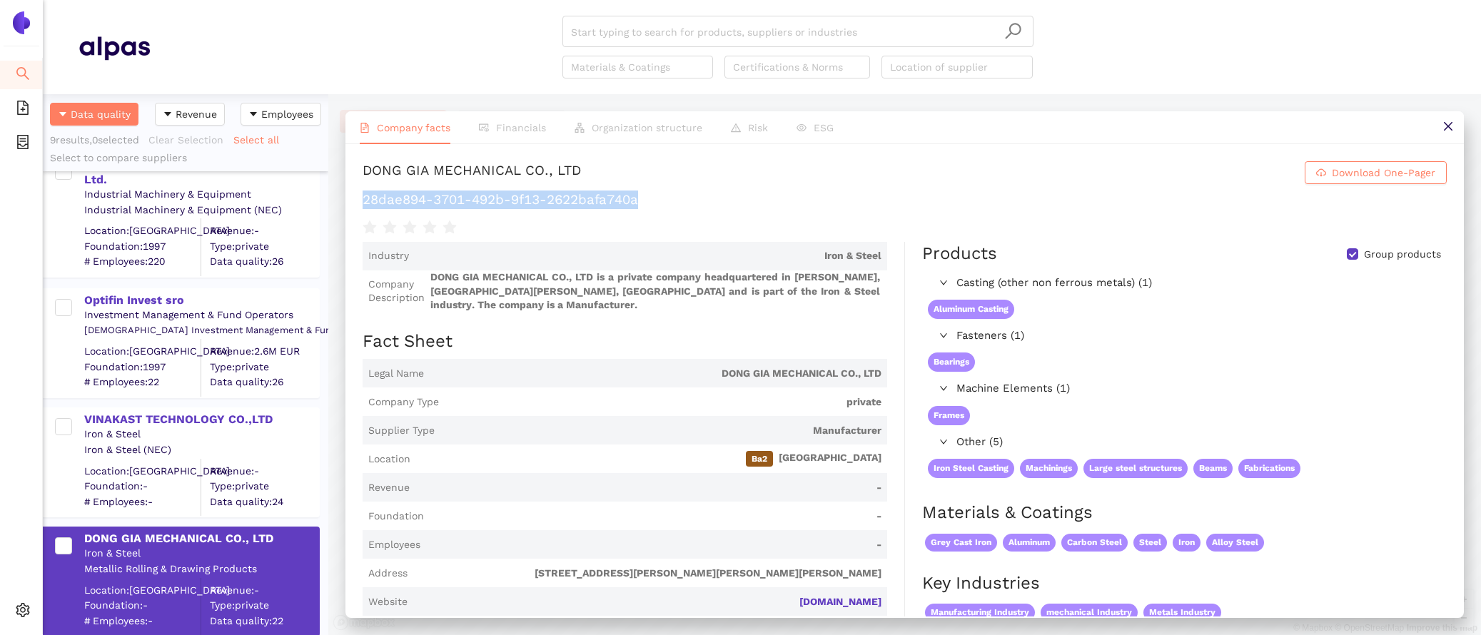
drag, startPoint x: 645, startPoint y: 206, endPoint x: 360, endPoint y: 203, distance: 284.8
click at [360, 203] on div "DONG GIA MECHANICAL CO., LTD Download One-Pager 28dae894-3701-492b-9f13-2622baf…" at bounding box center [904, 380] width 1118 height 472
copy h1 "28dae894-3701-492b-9f13-2622bafa740a"
